Goal: Information Seeking & Learning: Learn about a topic

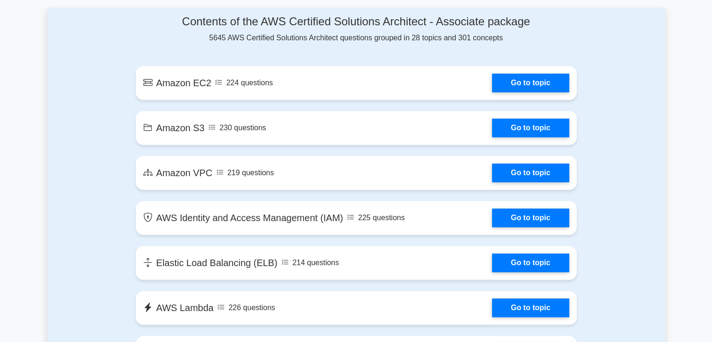
scroll to position [511, 0]
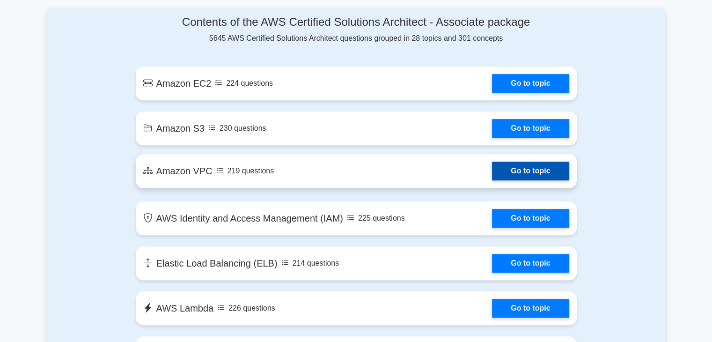
click at [540, 167] on link "Go to topic" at bounding box center [530, 171] width 77 height 19
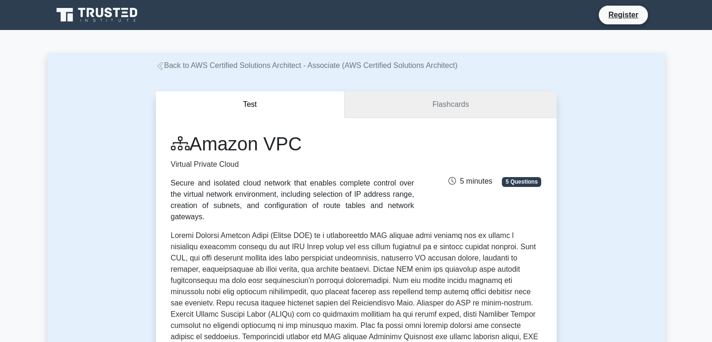
click at [458, 102] on link "Flashcards" at bounding box center [451, 104] width 212 height 27
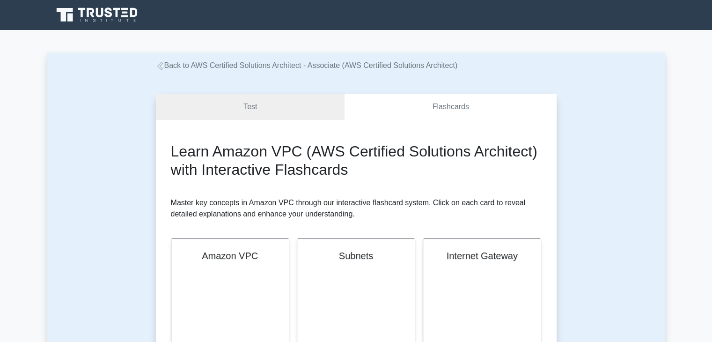
scroll to position [111, 0]
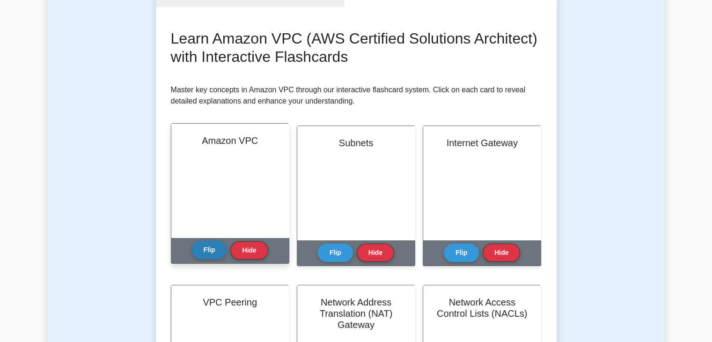
click at [205, 246] on button "Flip" at bounding box center [209, 250] width 35 height 18
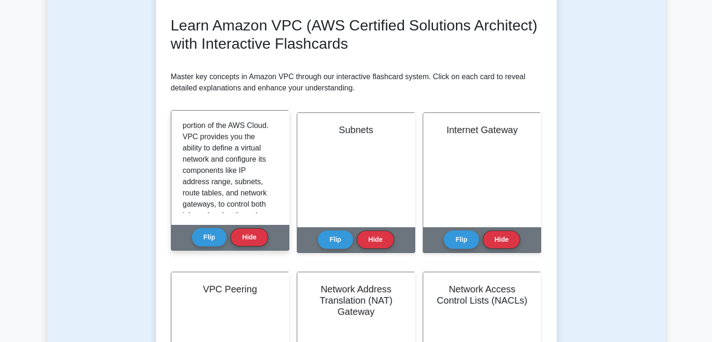
scroll to position [0, 0]
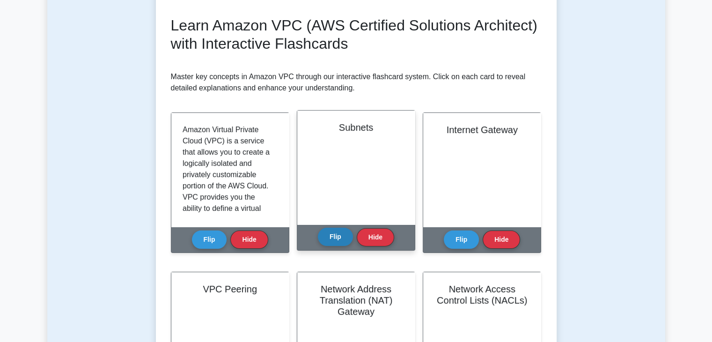
click at [334, 233] on button "Flip" at bounding box center [335, 237] width 35 height 18
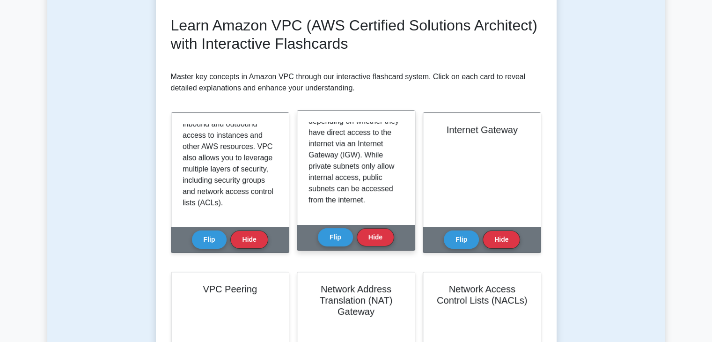
scroll to position [152, 0]
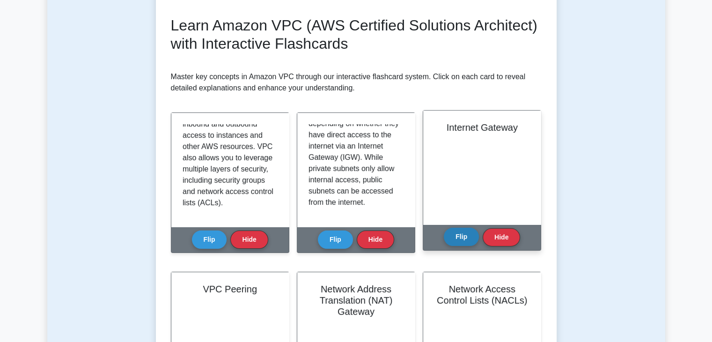
click at [464, 239] on button "Flip" at bounding box center [461, 237] width 35 height 18
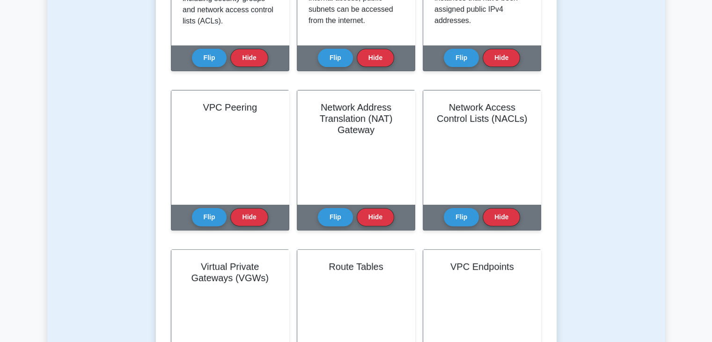
scroll to position [312, 0]
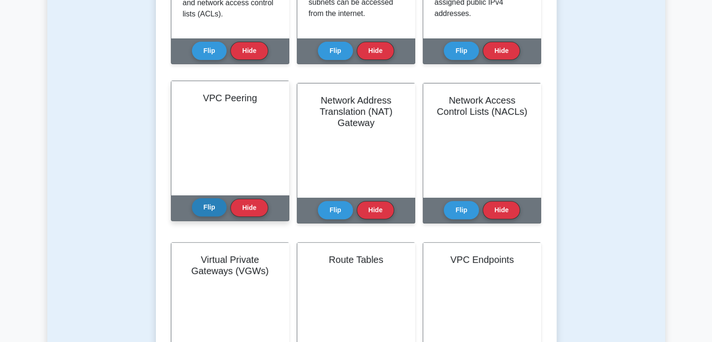
click at [208, 215] on button "Flip" at bounding box center [209, 207] width 35 height 18
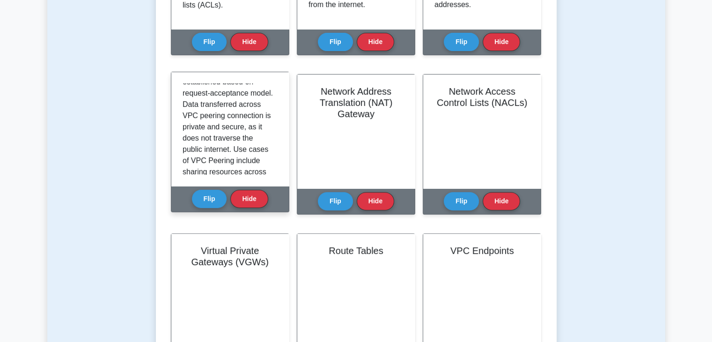
scroll to position [200, 0]
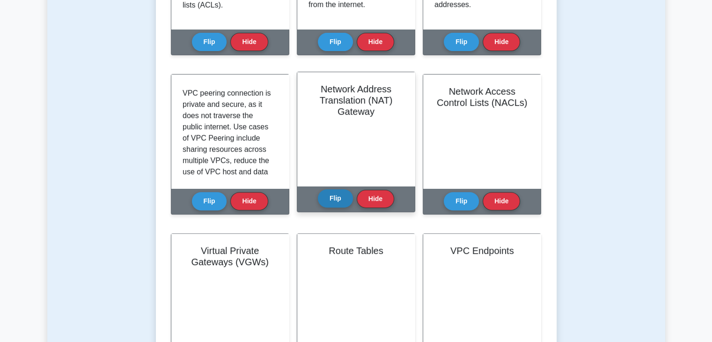
click at [341, 194] on button "Flip" at bounding box center [335, 198] width 35 height 18
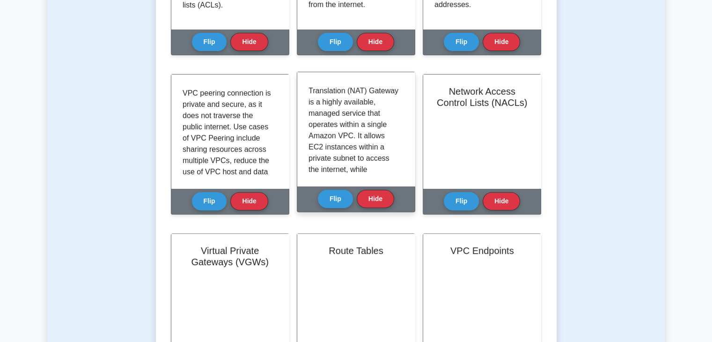
scroll to position [0, 0]
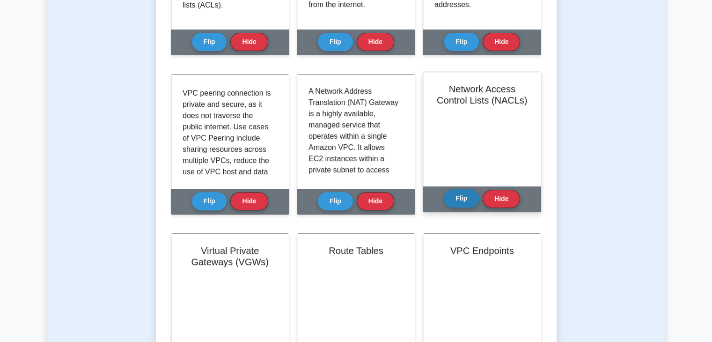
click at [461, 201] on button "Flip" at bounding box center [461, 198] width 35 height 18
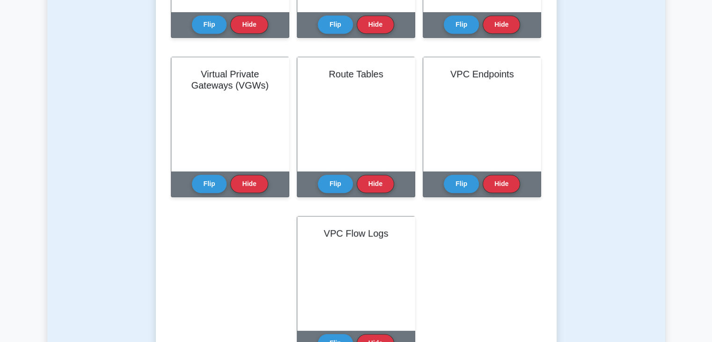
scroll to position [498, 0]
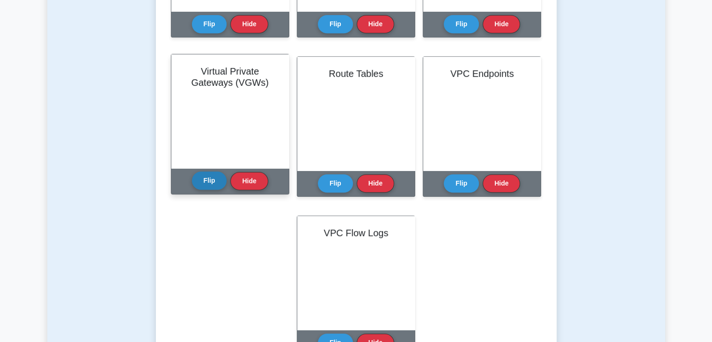
click at [212, 180] on button "Flip" at bounding box center [209, 180] width 35 height 18
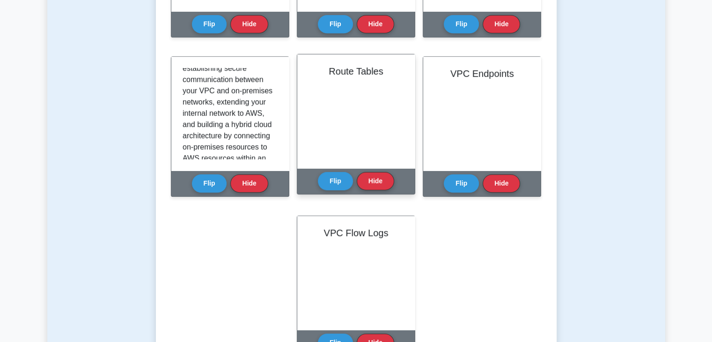
scroll to position [275, 0]
click at [343, 182] on button "Flip" at bounding box center [335, 180] width 35 height 18
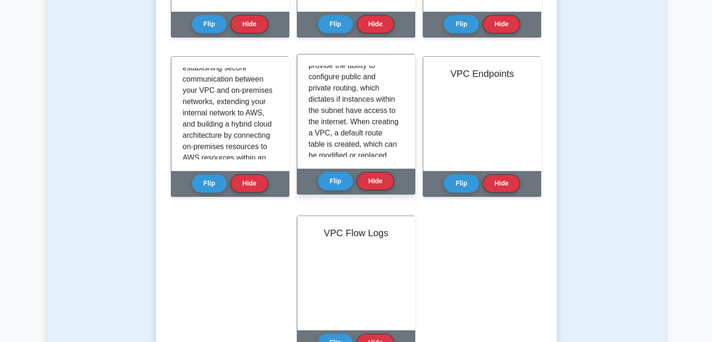
scroll to position [189, 0]
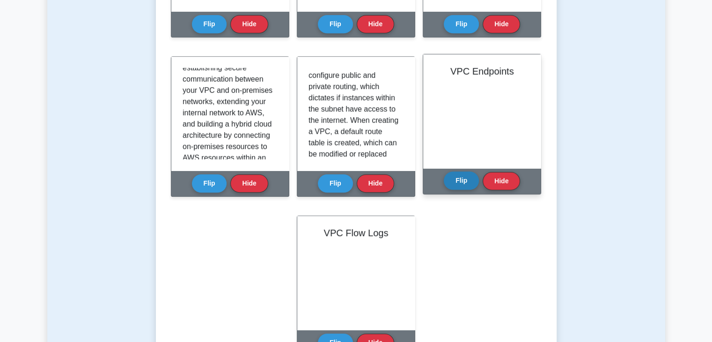
click at [473, 182] on button "Flip" at bounding box center [461, 180] width 35 height 18
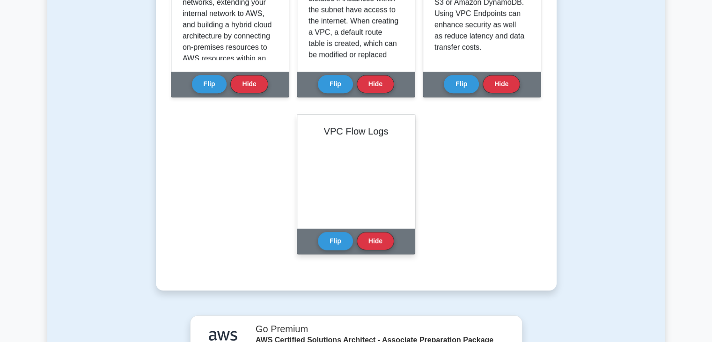
scroll to position [598, 0]
click at [340, 237] on button "Flip" at bounding box center [335, 240] width 35 height 18
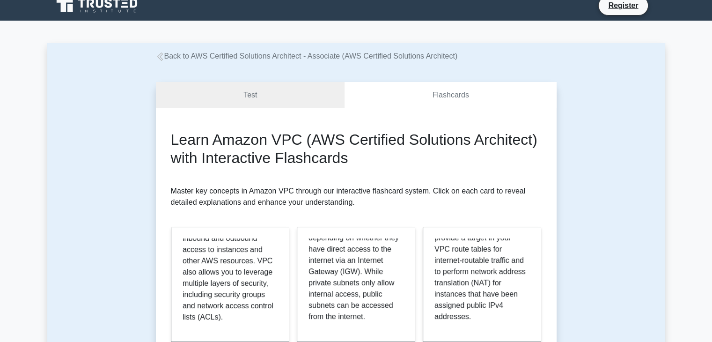
scroll to position [0, 0]
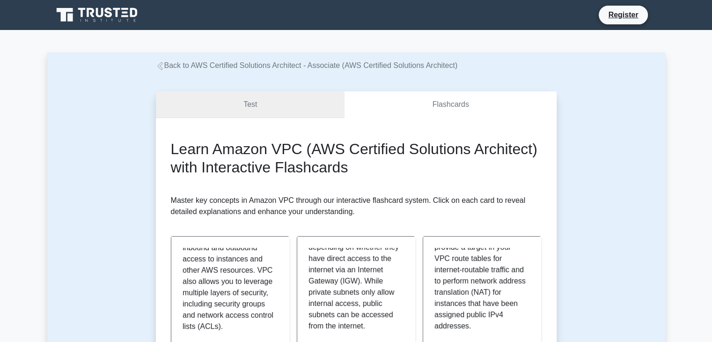
click at [257, 99] on link "Test" at bounding box center [250, 104] width 189 height 27
click at [253, 112] on link "Test" at bounding box center [250, 104] width 189 height 27
click at [272, 107] on link "Test" at bounding box center [250, 104] width 189 height 27
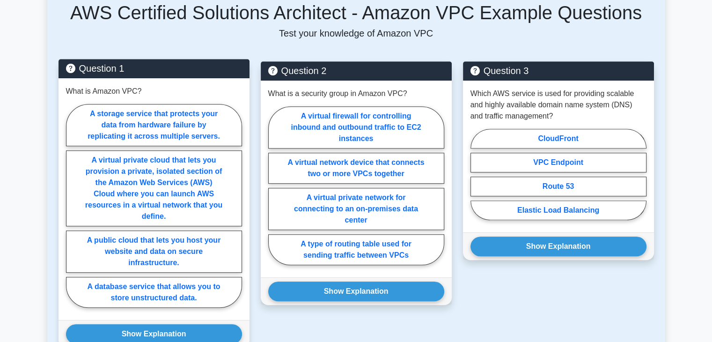
scroll to position [613, 0]
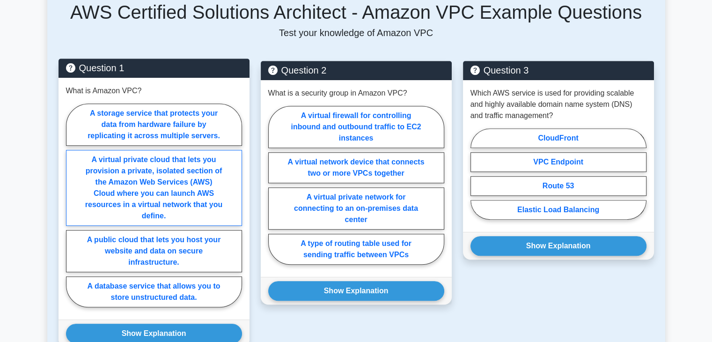
click at [136, 176] on label "A virtual private cloud that lets you provision a private, isolated section of …" at bounding box center [154, 188] width 176 height 76
click at [72, 205] on input "A virtual private cloud that lets you provision a private, isolated section of …" at bounding box center [69, 208] width 6 height 6
radio input "true"
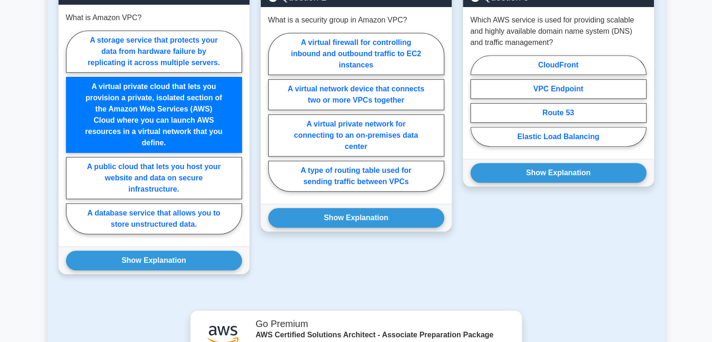
scroll to position [689, 0]
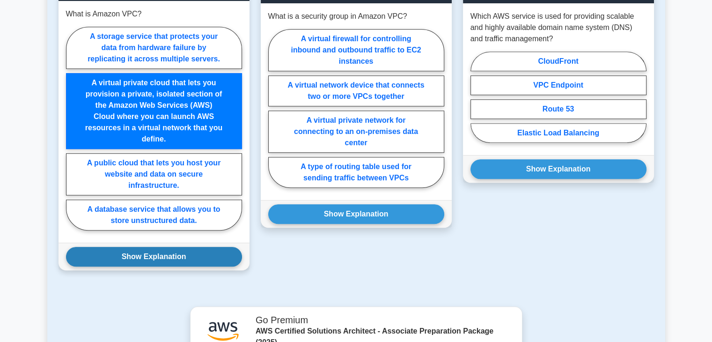
click at [165, 247] on button "Show Explanation" at bounding box center [154, 257] width 176 height 20
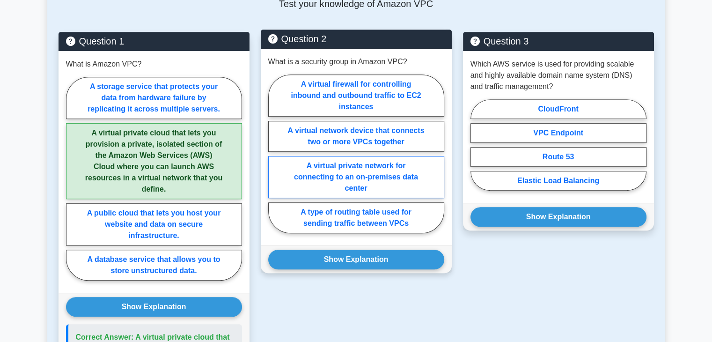
scroll to position [641, 0]
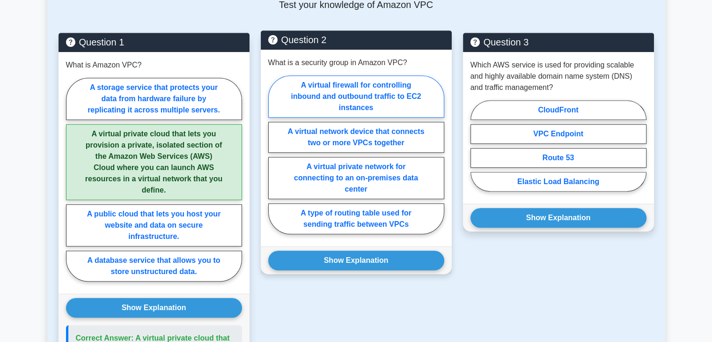
click at [352, 75] on label "A virtual firewall for controlling inbound and outbound traffic to EC2 instances" at bounding box center [356, 96] width 176 height 42
click at [274, 155] on input "A virtual firewall for controlling inbound and outbound traffic to EC2 instances" at bounding box center [271, 158] width 6 height 6
radio input "true"
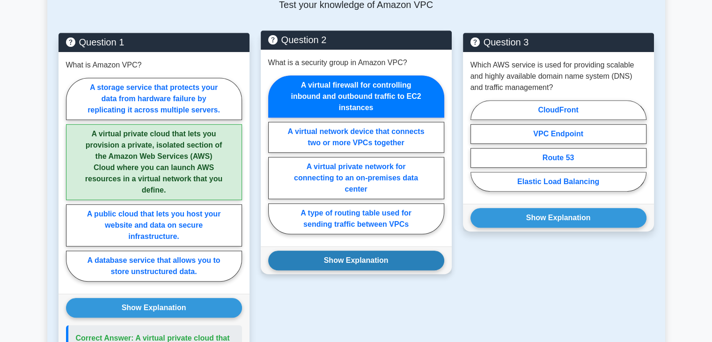
click at [395, 251] on button "Show Explanation" at bounding box center [356, 261] width 176 height 20
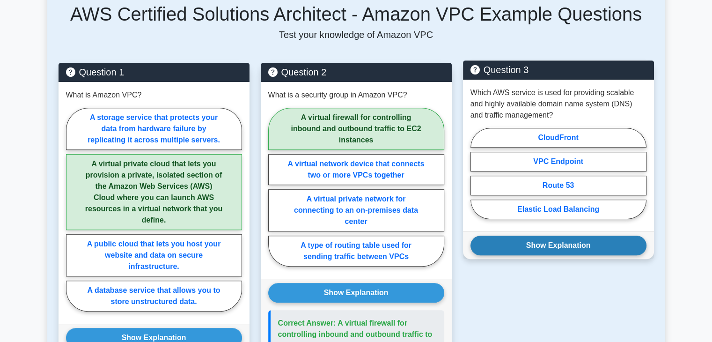
scroll to position [608, 0]
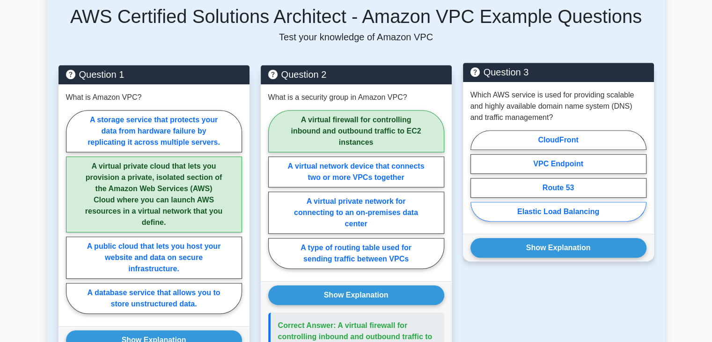
click at [578, 202] on label "Elastic Load Balancing" at bounding box center [559, 212] width 176 height 20
click at [477, 182] on input "Elastic Load Balancing" at bounding box center [474, 179] width 6 height 6
radio input "true"
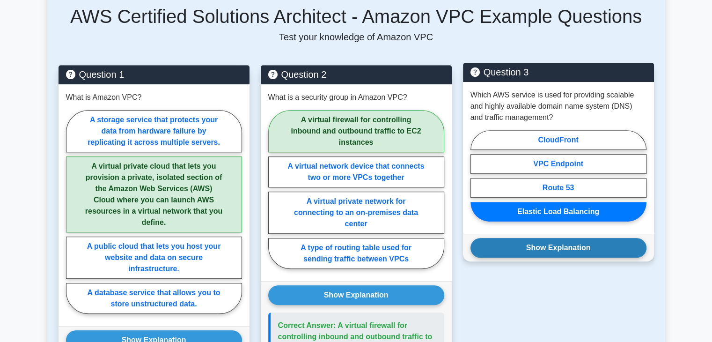
click at [586, 239] on button "Show Explanation" at bounding box center [559, 248] width 176 height 20
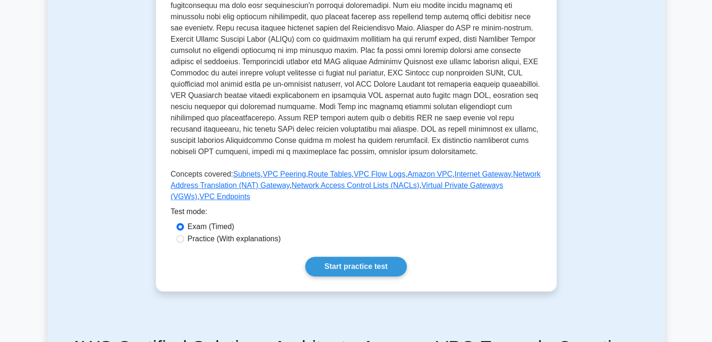
scroll to position [28, 0]
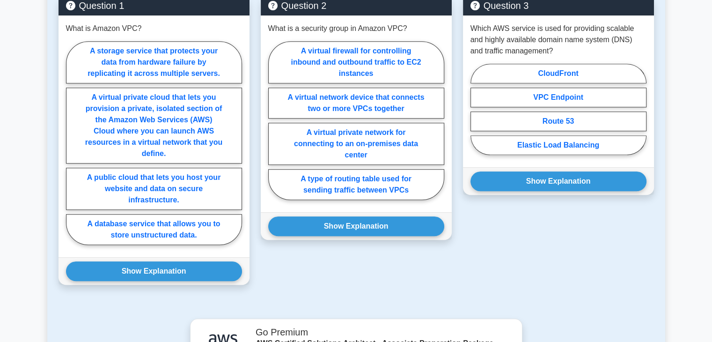
scroll to position [678, 0]
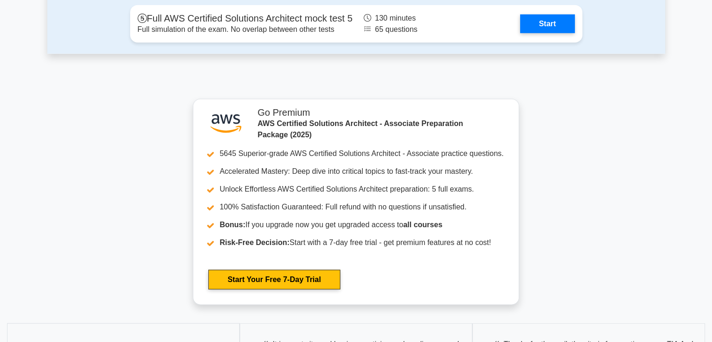
scroll to position [2661, 0]
